Goal: Find specific page/section: Find specific page/section

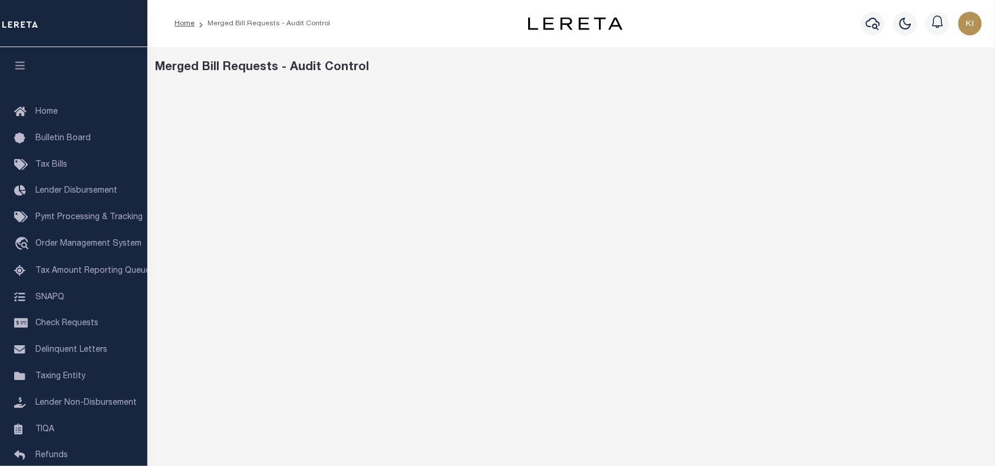
click at [610, 71] on div "Merged Bill Requests - Audit Control" at bounding box center [571, 68] width 831 height 18
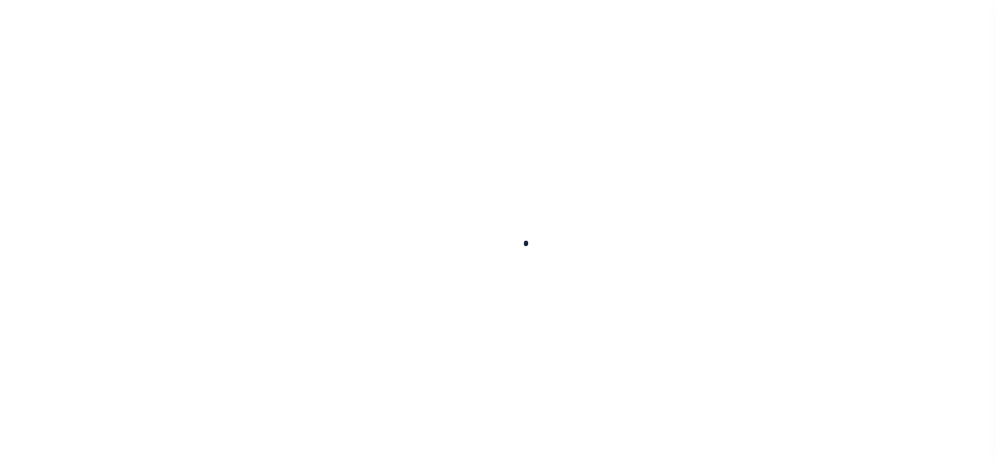
scroll to position [95, 0]
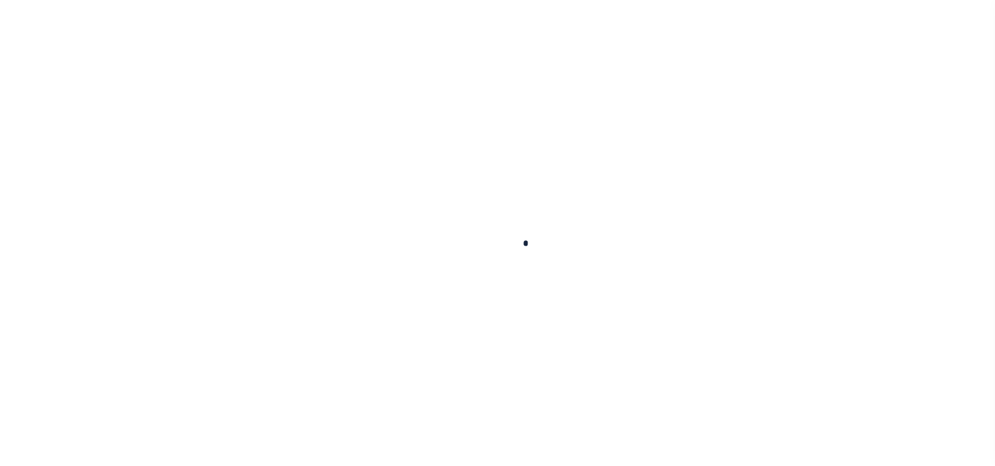
scroll to position [95, 0]
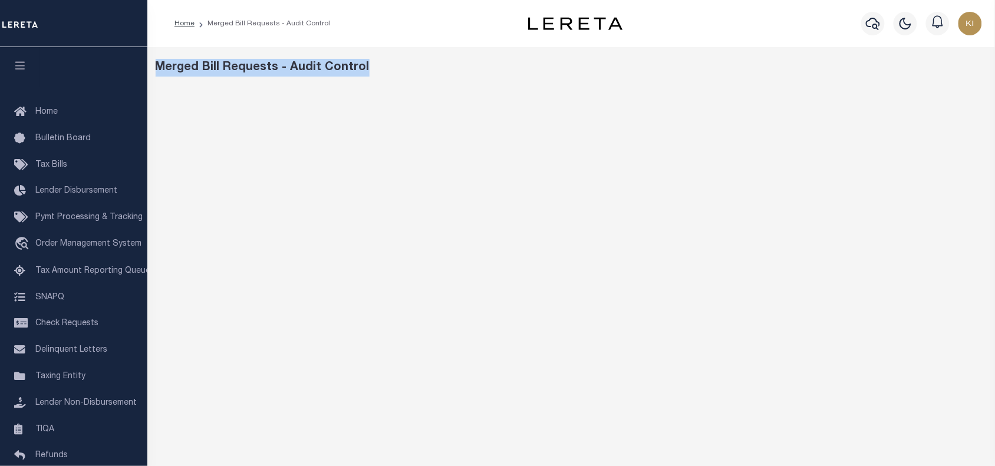
drag, startPoint x: 156, startPoint y: 63, endPoint x: 368, endPoint y: 72, distance: 212.3
click at [368, 72] on div "Merged Bill Requests - Audit Control" at bounding box center [571, 68] width 831 height 18
copy div "Merged Bill Requests - Audit Control"
